Goal: Task Accomplishment & Management: Use online tool/utility

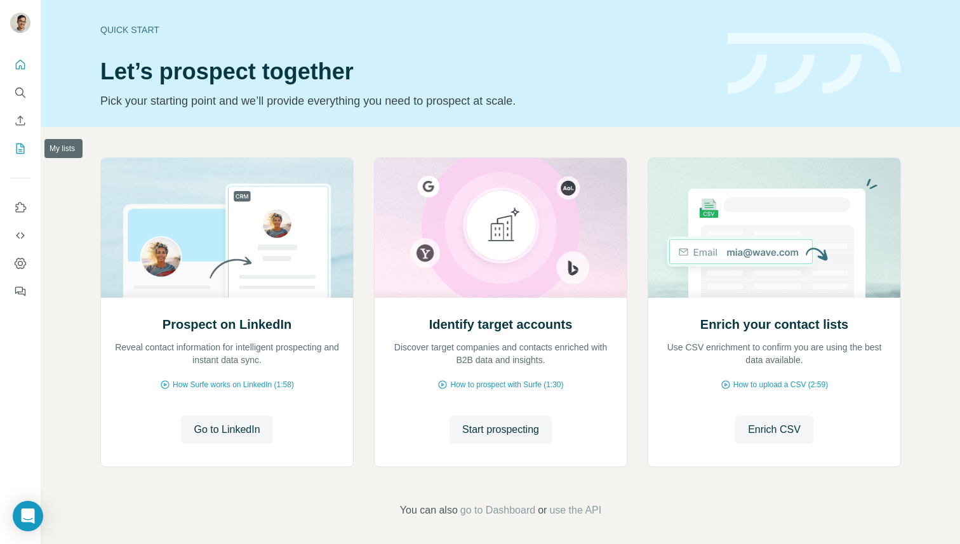
click at [22, 143] on icon "My lists" at bounding box center [20, 148] width 13 height 13
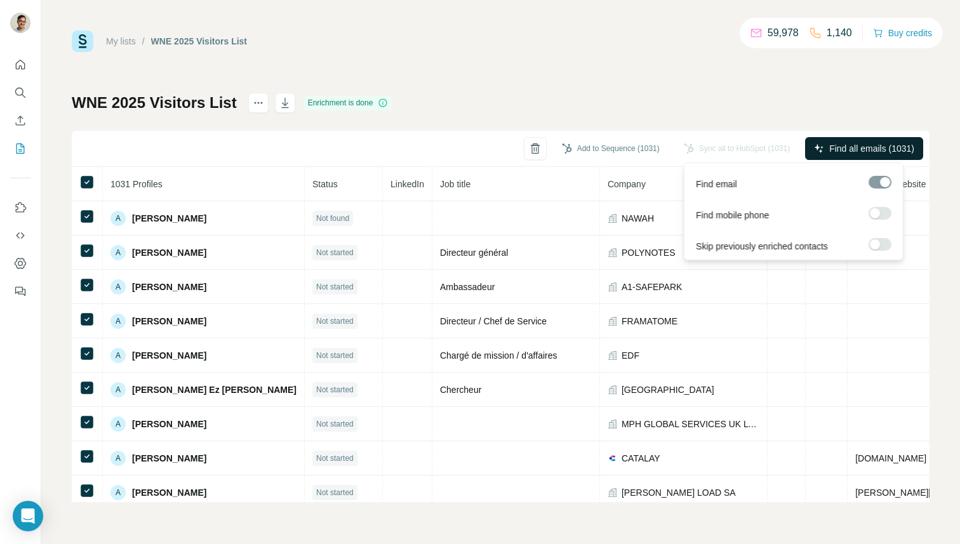
click at [881, 147] on span "Find all emails (1031)" at bounding box center [871, 148] width 85 height 13
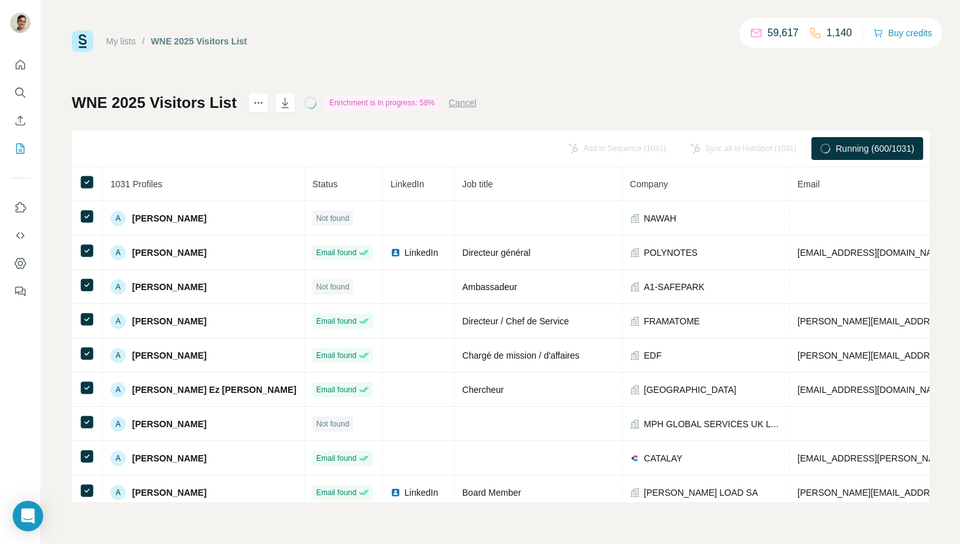
click at [408, 58] on div "My lists / WNE 2025 Visitors List 59,617 1,140 Buy credits WNE 2025 Visitors Li…" at bounding box center [501, 266] width 858 height 472
